Goal: Check status: Check status

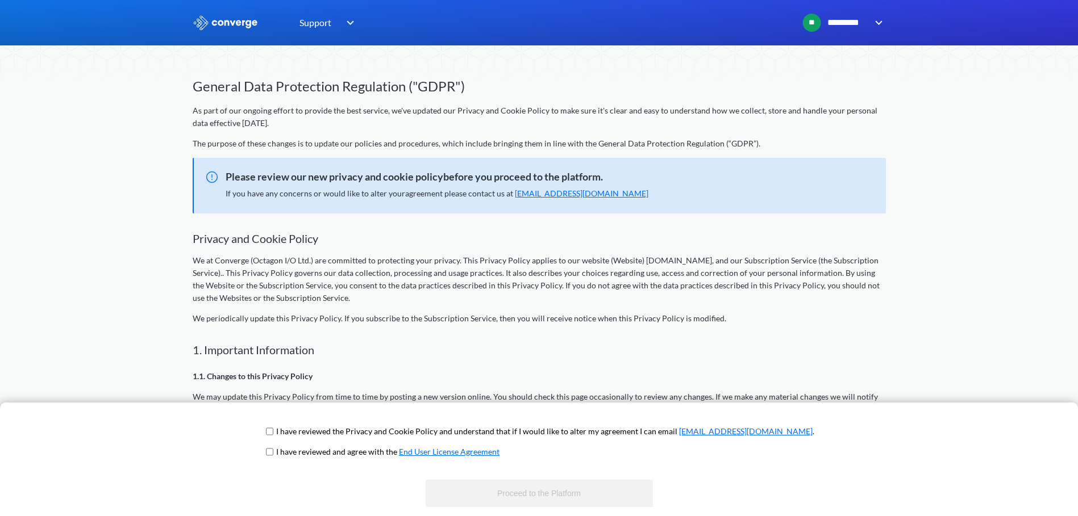
drag, startPoint x: 308, startPoint y: 432, endPoint x: 315, endPoint y: 448, distance: 17.3
click at [273, 432] on input "checkbox" at bounding box center [269, 431] width 7 height 9
checkbox input "true"
click at [318, 452] on p "I have reviewed and agree with the End User License Agreement" at bounding box center [387, 452] width 223 height 12
click at [273, 454] on input "checkbox" at bounding box center [269, 452] width 7 height 9
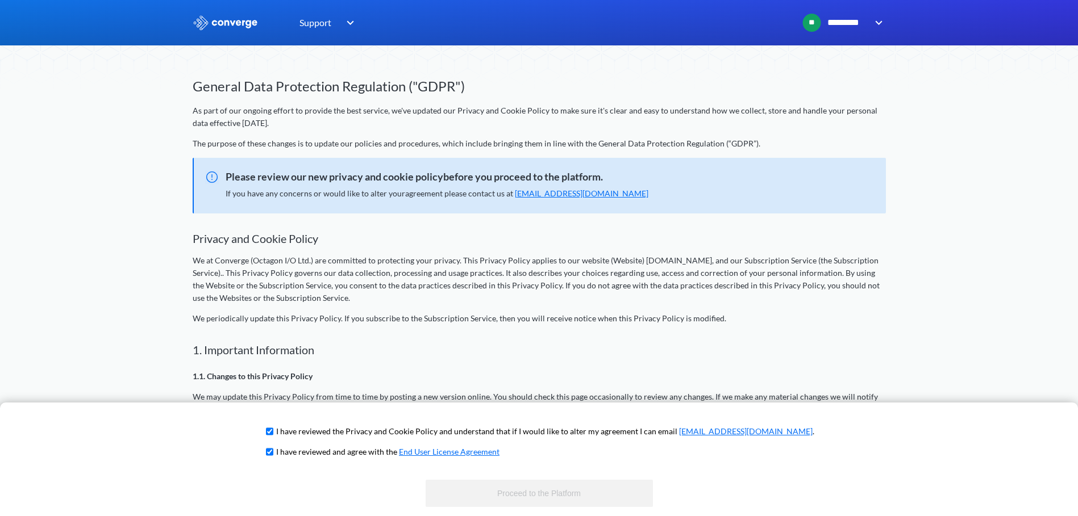
checkbox input "true"
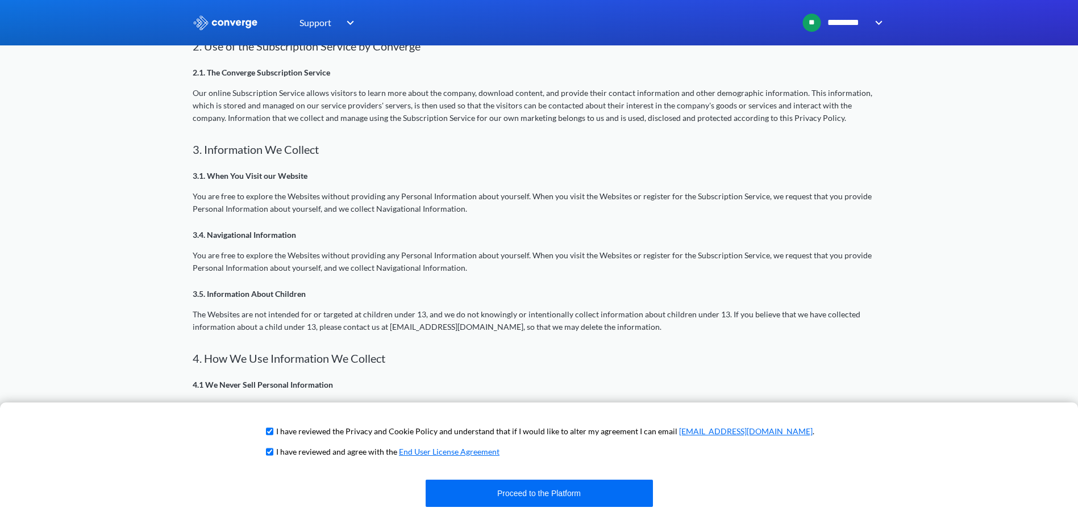
scroll to position [1136, 0]
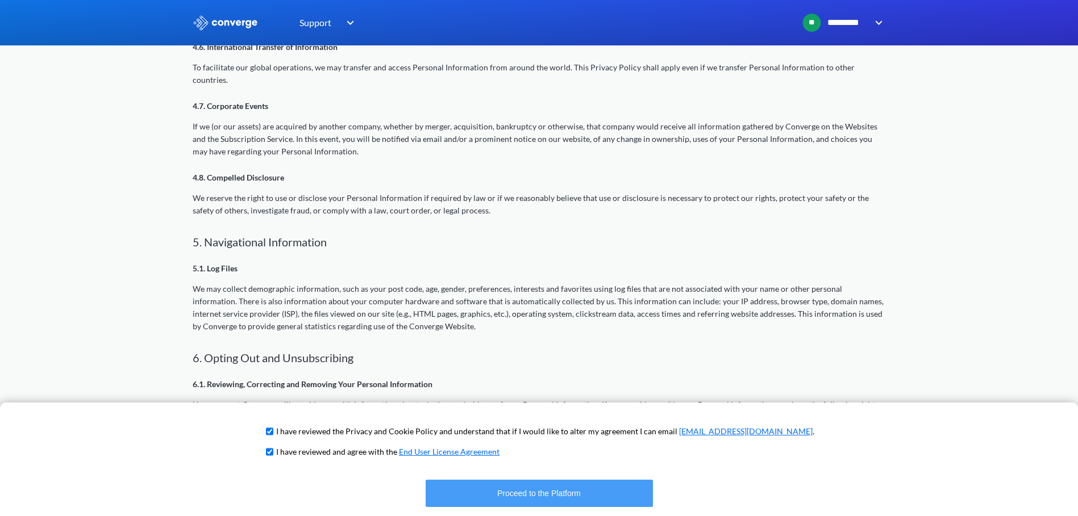
click at [504, 493] on button "Proceed to the Platform" at bounding box center [538, 493] width 227 height 27
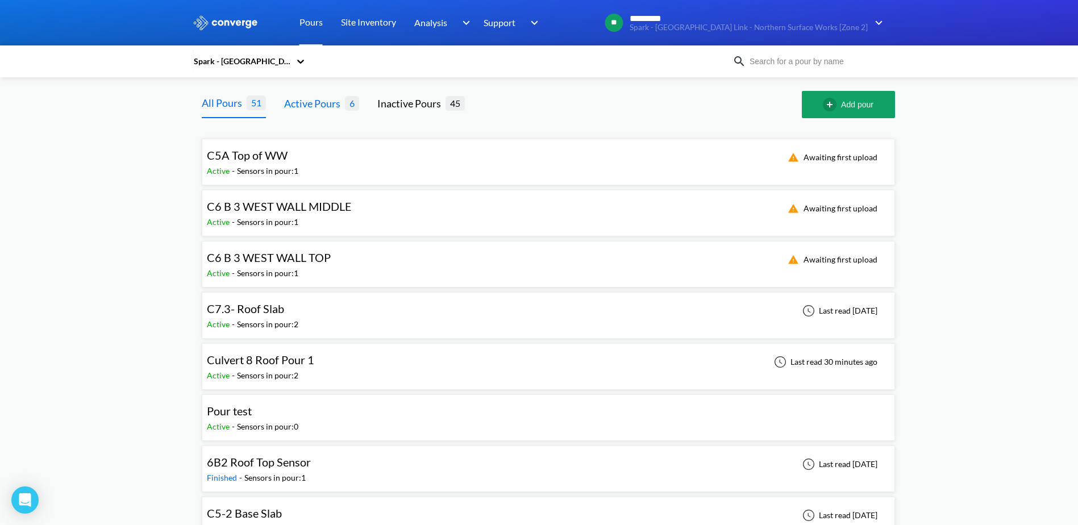
click at [329, 106] on div "Active Pours" at bounding box center [314, 103] width 61 height 16
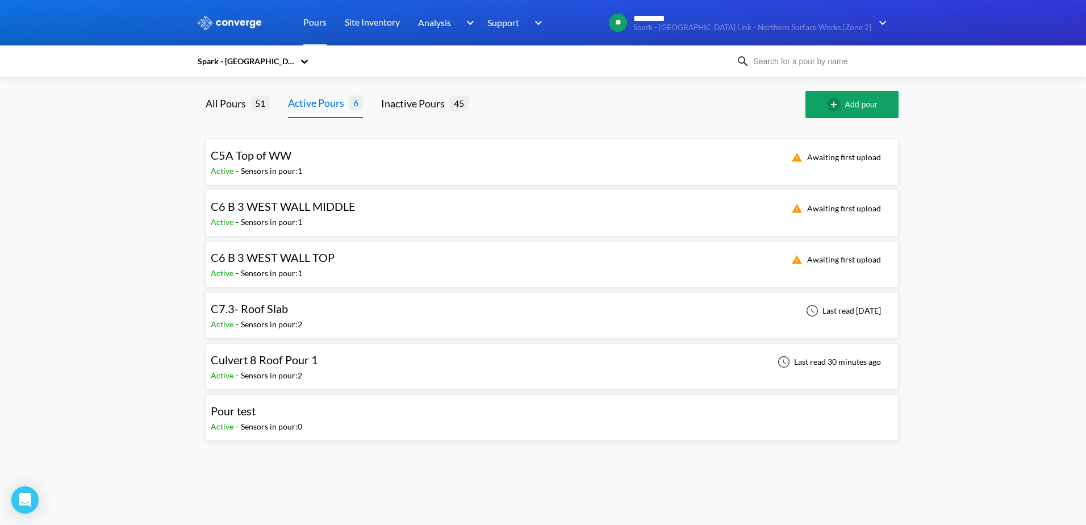
click at [273, 156] on span "C5A Top of WW" at bounding box center [251, 155] width 81 height 14
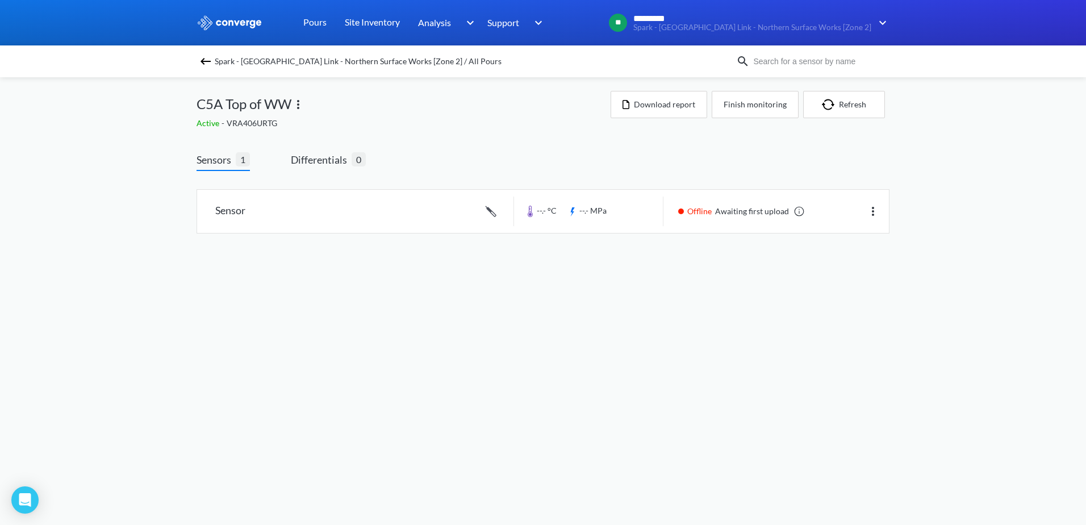
click at [199, 66] on img at bounding box center [206, 62] width 14 height 14
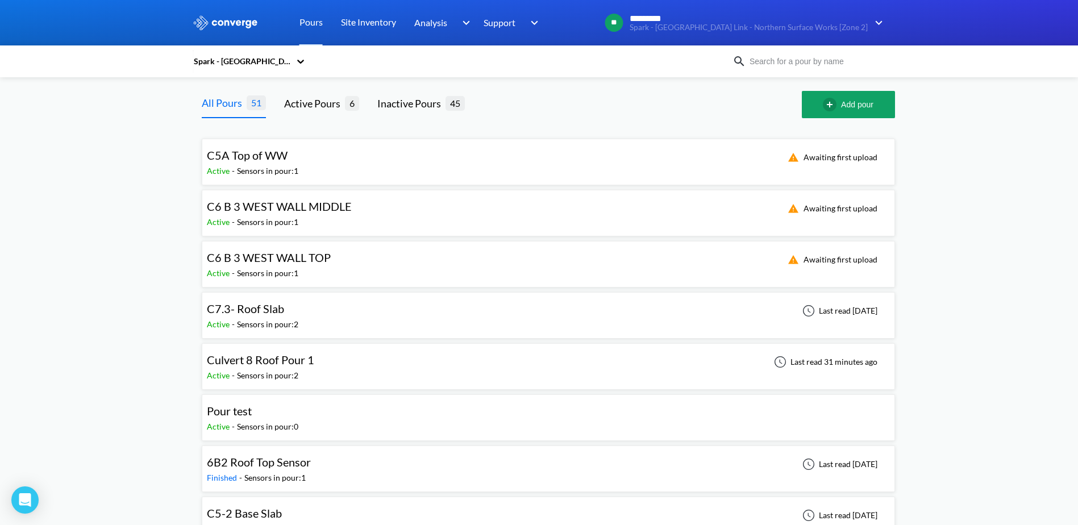
click at [389, 316] on div "C7.3- Roof Slab Active - Sensors in pour: 2 Last read [DATE]" at bounding box center [548, 315] width 683 height 36
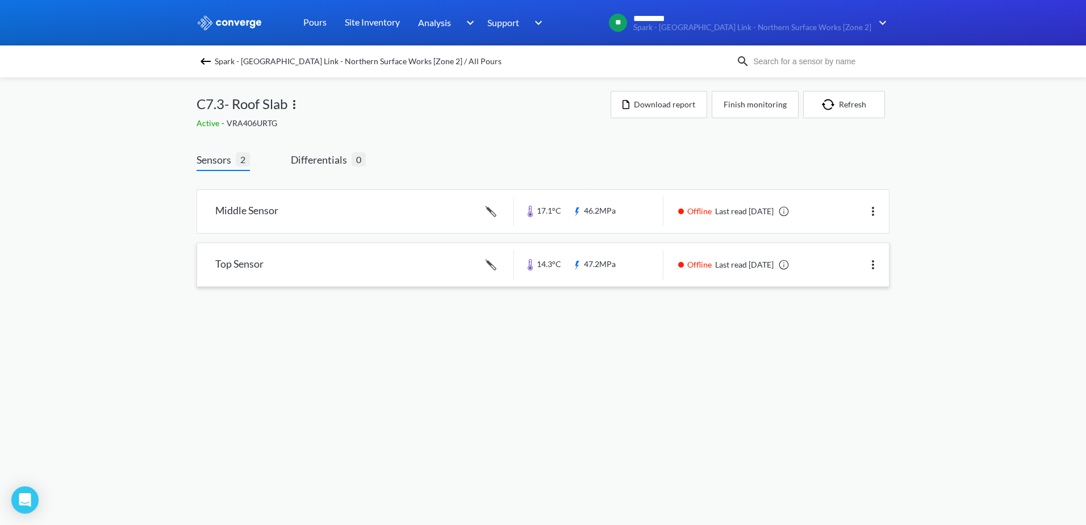
click at [352, 258] on link at bounding box center [543, 264] width 692 height 43
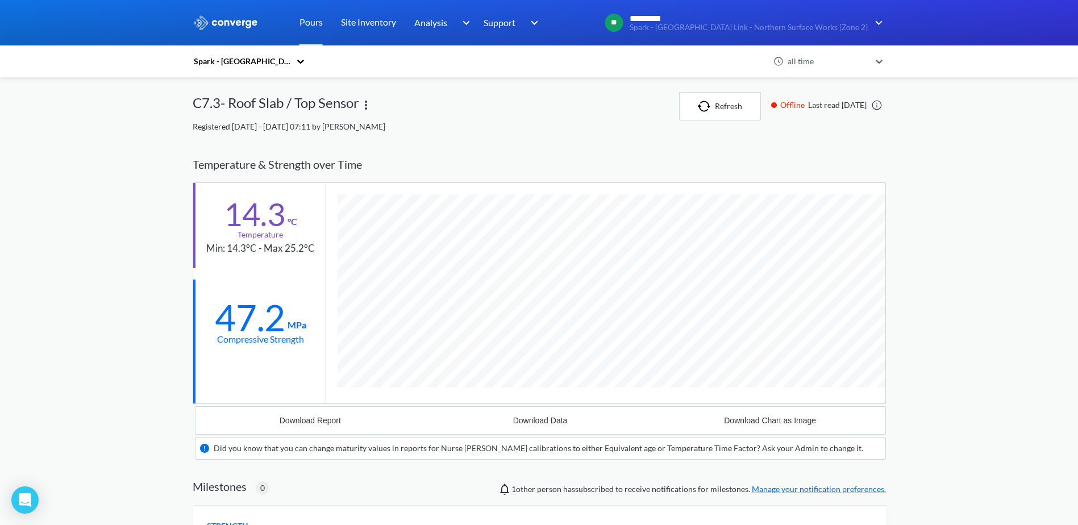
scroll to position [710, 693]
drag, startPoint x: 227, startPoint y: 253, endPoint x: 251, endPoint y: 251, distance: 23.4
click at [251, 251] on div "Min: 14.3°C - Max 25.2°C" at bounding box center [260, 248] width 108 height 15
drag, startPoint x: 251, startPoint y: 251, endPoint x: 268, endPoint y: 258, distance: 18.6
click at [268, 258] on div "14.3 °C Temperature Min: 14.3°C - Max 25.2°C" at bounding box center [259, 225] width 132 height 85
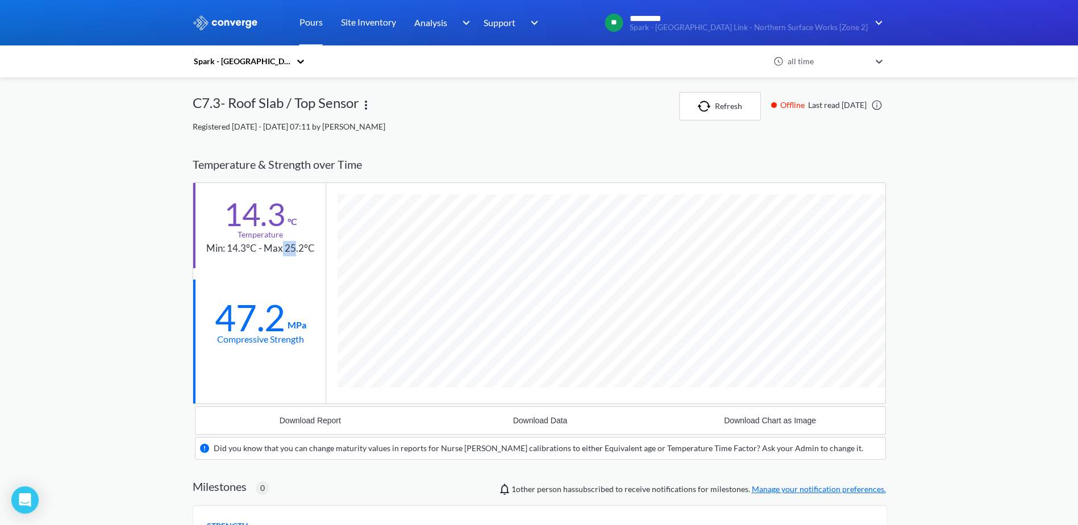
drag, startPoint x: 282, startPoint y: 249, endPoint x: 295, endPoint y: 248, distance: 13.1
click at [295, 248] on div "Min: 14.3°C - Max 25.2°C" at bounding box center [260, 248] width 108 height 15
drag, startPoint x: 295, startPoint y: 248, endPoint x: 298, endPoint y: 254, distance: 6.6
click at [298, 254] on div "Min: 14.3°C - Max 25.2°C" at bounding box center [260, 248] width 108 height 15
